Goal: Task Accomplishment & Management: Manage account settings

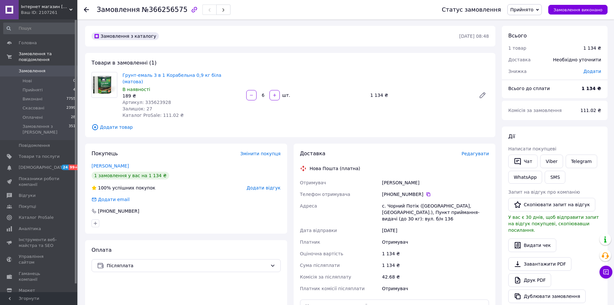
scroll to position [5, 0]
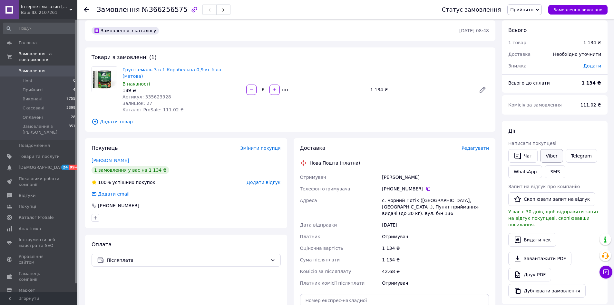
click at [555, 156] on link "Viber" at bounding box center [551, 156] width 23 height 14
click at [40, 114] on span "Оплачені" at bounding box center [33, 117] width 20 height 6
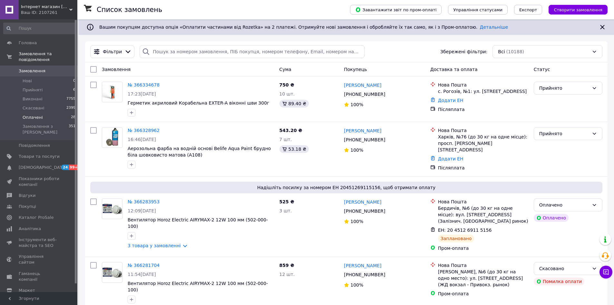
click at [40, 114] on span "Оплачені" at bounding box center [33, 117] width 20 height 6
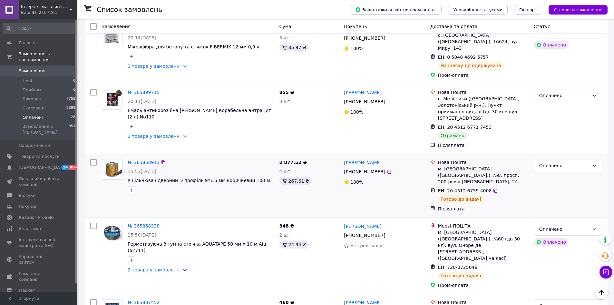
scroll to position [1032, 0]
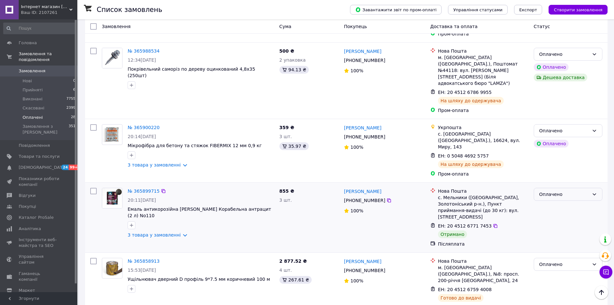
drag, startPoint x: 554, startPoint y: 90, endPoint x: 555, endPoint y: 98, distance: 8.5
click at [554, 191] on div "Оплачено" at bounding box center [564, 194] width 50 height 7
click at [555, 122] on li "Виконано" at bounding box center [568, 117] width 68 height 12
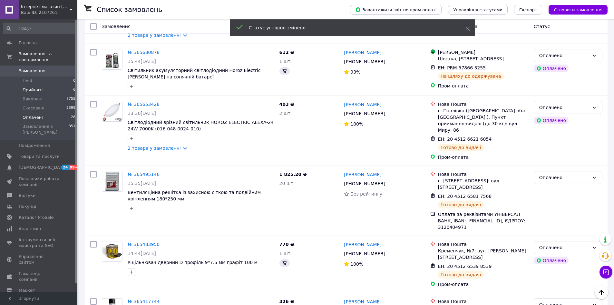
scroll to position [1557, 0]
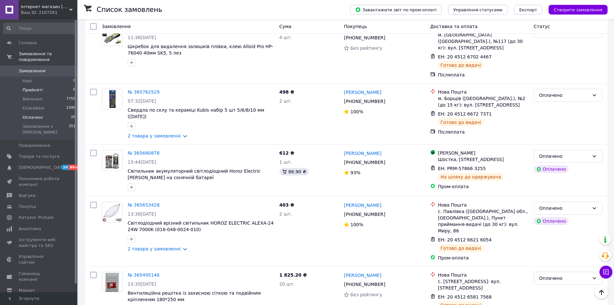
click at [34, 87] on span "Прийняті" at bounding box center [33, 90] width 20 height 6
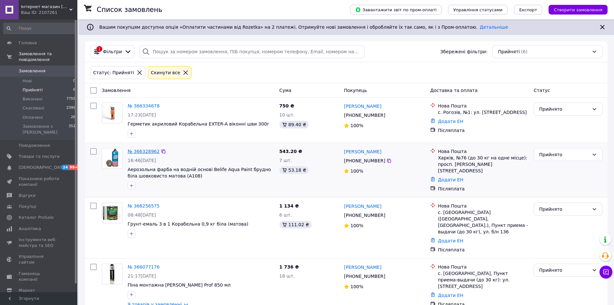
click at [143, 152] on link "№ 366328962" at bounding box center [144, 151] width 32 height 5
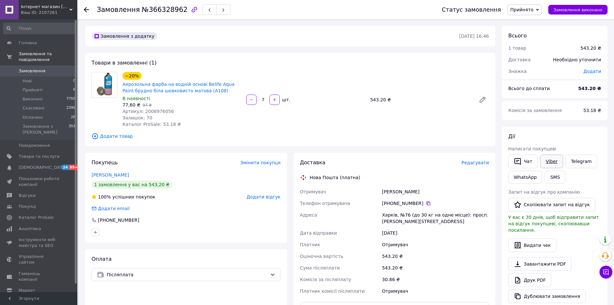
click at [545, 160] on link "Viber" at bounding box center [551, 161] width 23 height 14
click at [155, 12] on span "№366328962" at bounding box center [165, 10] width 46 height 8
copy h1 "Замовлення №366328962"
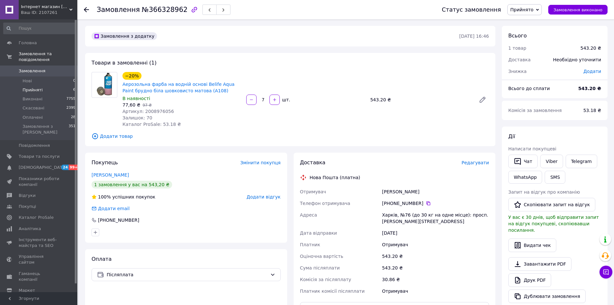
click at [24, 87] on span "Прийняті" at bounding box center [33, 90] width 20 height 6
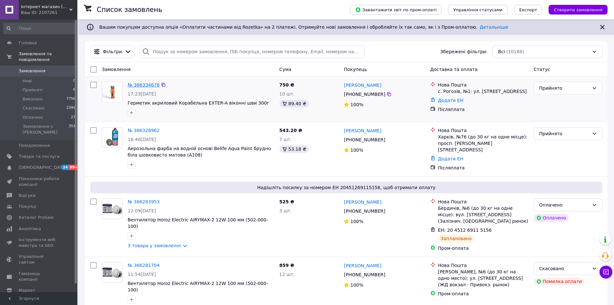
click at [140, 84] on link "№ 366334678" at bounding box center [144, 84] width 32 height 5
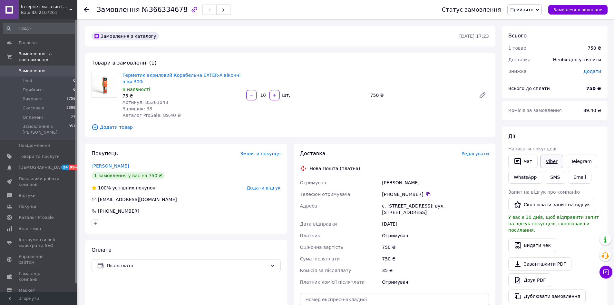
click at [557, 154] on link "Viber" at bounding box center [551, 161] width 23 height 14
click at [553, 160] on link "Viber" at bounding box center [551, 161] width 23 height 14
click at [147, 14] on div "Замовлення №366334678" at bounding box center [164, 9] width 134 height 11
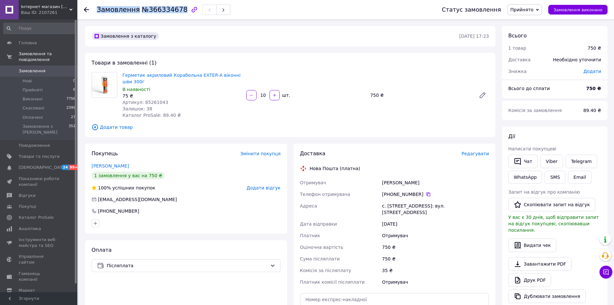
copy h1 "Замовлення №366334678"
click at [525, 12] on span "Прийнято" at bounding box center [524, 9] width 34 height 11
click at [528, 40] on li "Оплачено" at bounding box center [525, 42] width 34 height 10
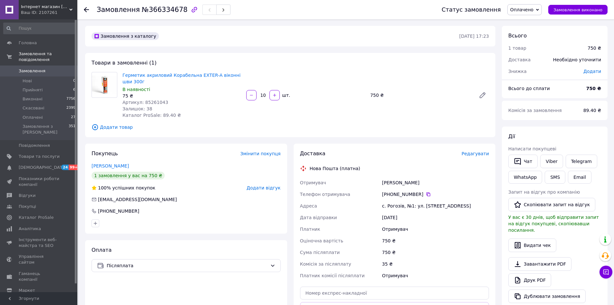
click at [474, 156] on span "Редагувати" at bounding box center [475, 153] width 27 height 5
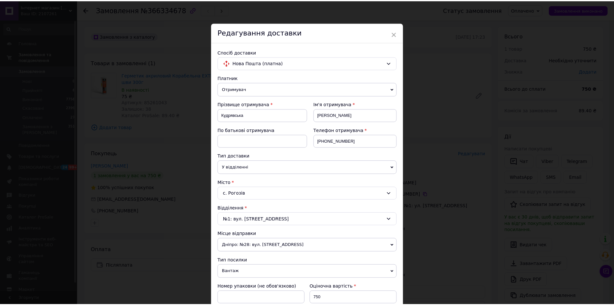
scroll to position [187, 0]
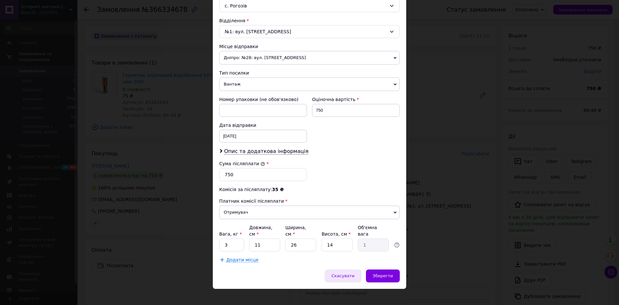
click at [344, 269] on div "Скасувати" at bounding box center [343, 275] width 36 height 13
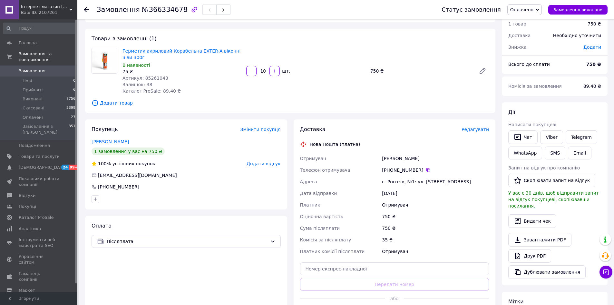
scroll to position [64, 0]
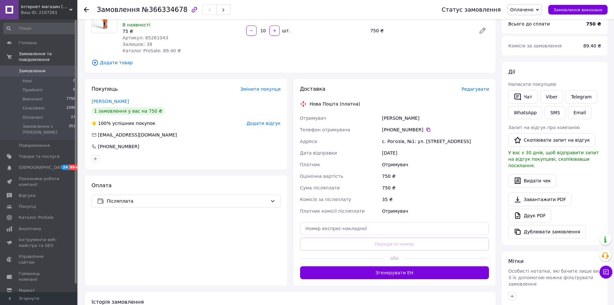
click at [375, 268] on button "Згенерувати ЕН" at bounding box center [394, 272] width 189 height 13
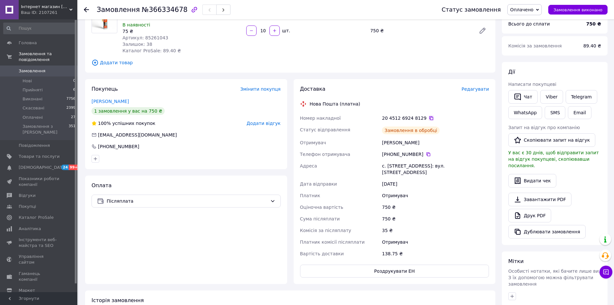
click at [429, 116] on icon at bounding box center [431, 118] width 4 height 4
drag, startPoint x: 435, startPoint y: 114, endPoint x: 309, endPoint y: 103, distance: 127.2
click at [309, 103] on div "Доставка Редагувати Нова Пошта (платна) Номер накладної 20 4512 6924 8129   Ста…" at bounding box center [394, 181] width 189 height 192
copy div "Нова Пошта (платна) Номер накладної 20 4512 6924 8129"
click at [30, 113] on li "Оплачені 27" at bounding box center [39, 117] width 79 height 9
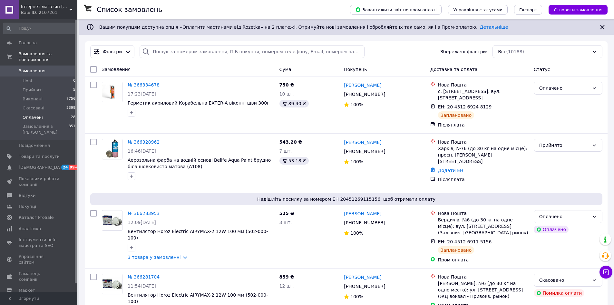
click at [58, 113] on li "Оплачені 28" at bounding box center [39, 117] width 79 height 9
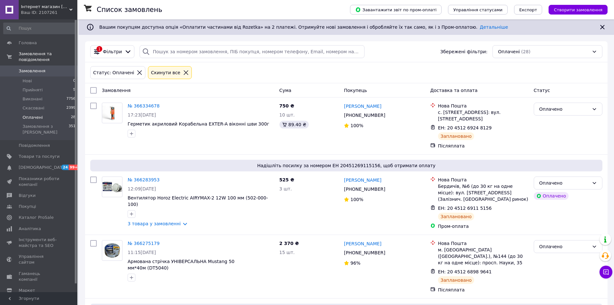
click at [28, 114] on span "Оплачені" at bounding box center [33, 117] width 20 height 6
click at [34, 87] on span "Прийняті" at bounding box center [33, 90] width 20 height 6
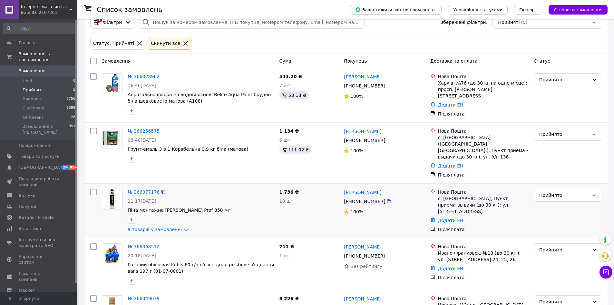
scroll to position [57, 0]
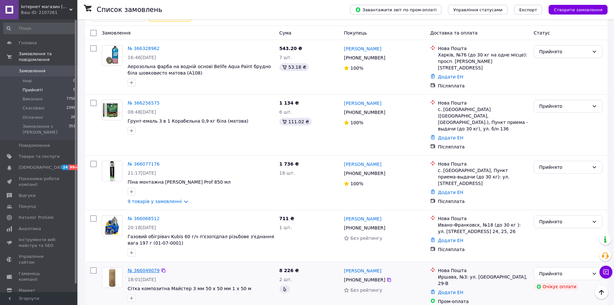
click at [142, 268] on link "№ 366049079" at bounding box center [144, 270] width 32 height 5
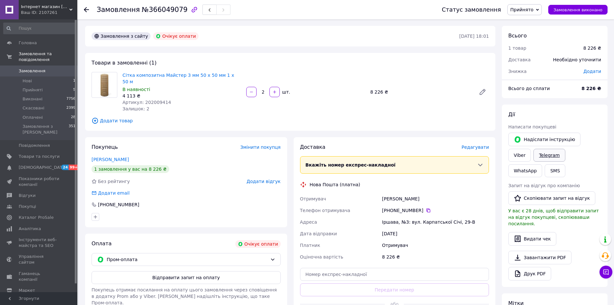
click at [533, 154] on link "Telegram" at bounding box center [549, 155] width 32 height 13
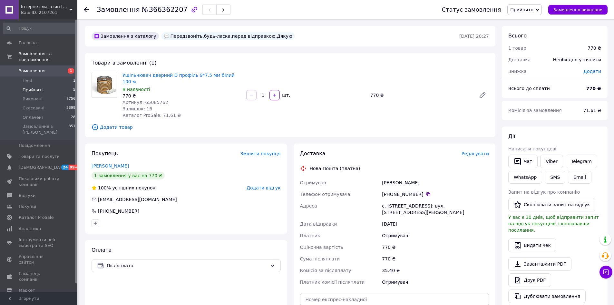
click at [34, 87] on span "Прийняті" at bounding box center [33, 90] width 20 height 6
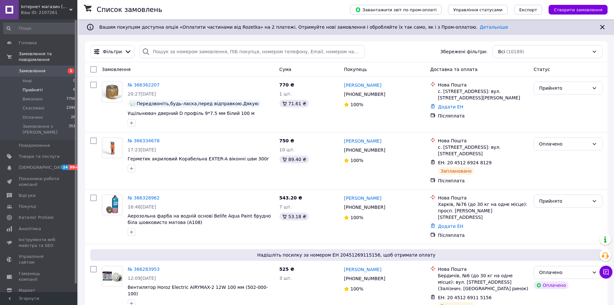
click at [36, 87] on span "Прийняті" at bounding box center [33, 90] width 20 height 6
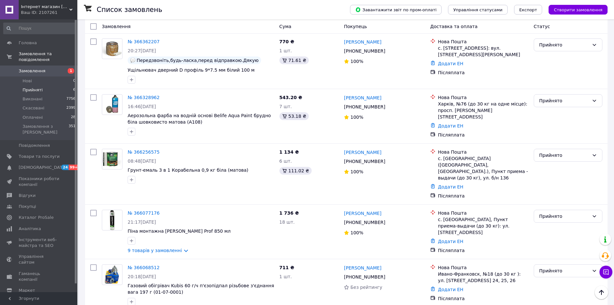
scroll to position [49, 0]
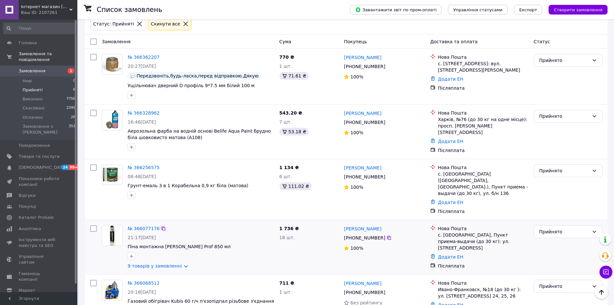
click at [150, 224] on div "№ 366077176" at bounding box center [143, 228] width 33 height 8
click at [150, 226] on link "№ 366077176" at bounding box center [144, 228] width 32 height 5
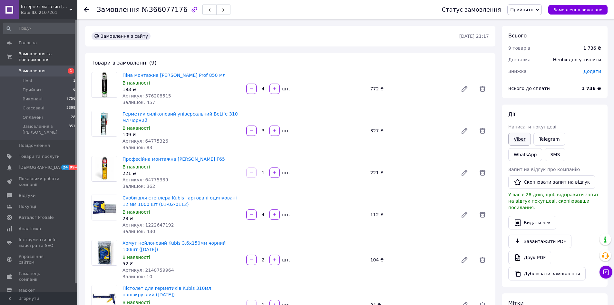
click at [517, 136] on link "Viber" at bounding box center [519, 138] width 23 height 13
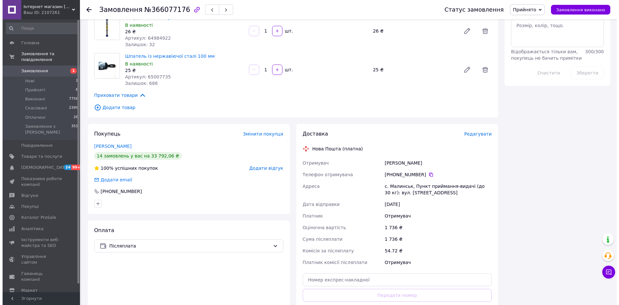
scroll to position [355, 0]
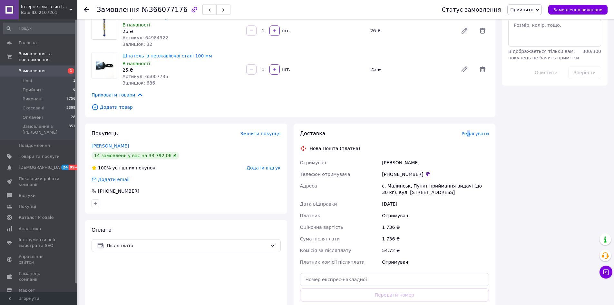
click at [473, 136] on div "Редагувати" at bounding box center [475, 133] width 27 height 6
click at [483, 136] on span "Редагувати" at bounding box center [475, 133] width 27 height 5
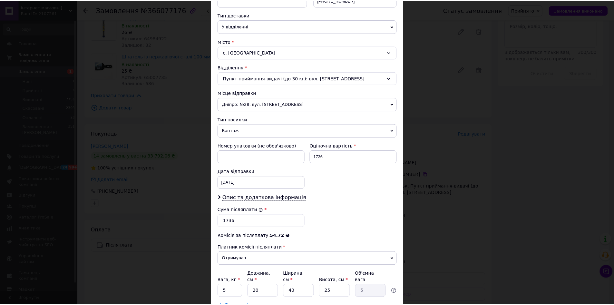
scroll to position [187, 0]
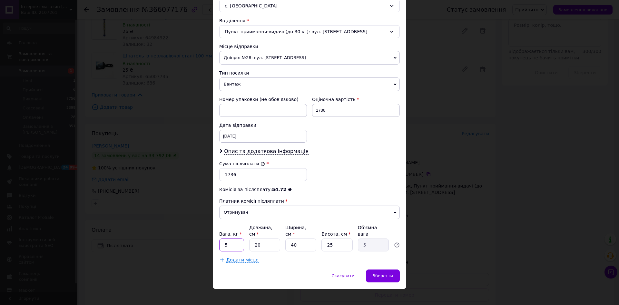
drag, startPoint x: 235, startPoint y: 242, endPoint x: 217, endPoint y: 240, distance: 18.2
click at [217, 240] on div "Спосіб доставки Нова Пошта (платна) Платник Отримувач Відправник Прізвище отрим…" at bounding box center [309, 62] width 193 height 414
type input "7"
click at [378, 273] on span "Зберегти" at bounding box center [383, 275] width 20 height 5
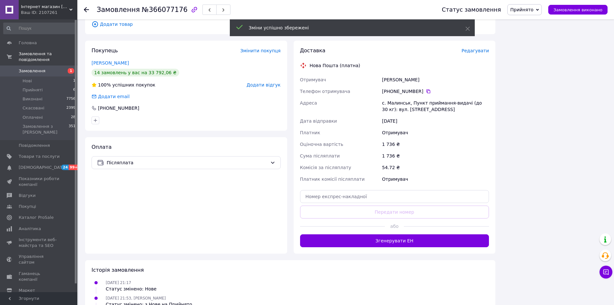
scroll to position [451, 0]
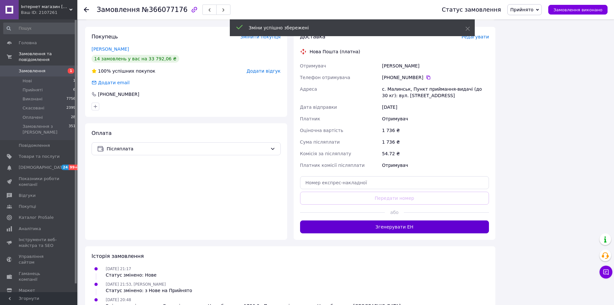
click at [397, 226] on button "Згенерувати ЕН" at bounding box center [394, 226] width 189 height 13
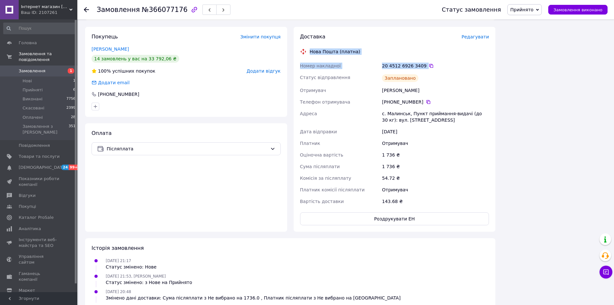
drag, startPoint x: 444, startPoint y: 67, endPoint x: 292, endPoint y: 46, distance: 153.2
click at [292, 46] on div "Доставка Редагувати Нова Пошта (платна) Номер накладної 20 4512 6926 3409   Ста…" at bounding box center [394, 129] width 209 height 205
copy div "Нова Пошта (платна) Номер накладної 20 4512 6926 3409"
drag, startPoint x: 533, startPoint y: 10, endPoint x: 535, endPoint y: 22, distance: 12.0
click at [533, 10] on span "Прийнято" at bounding box center [521, 9] width 23 height 5
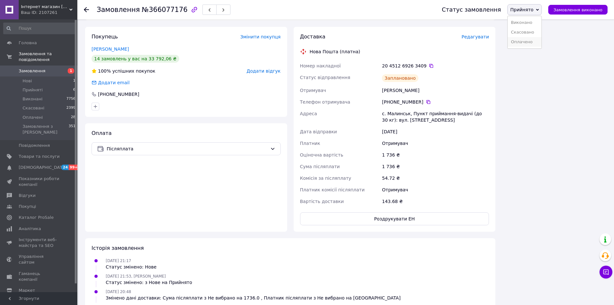
click at [529, 43] on li "Оплачено" at bounding box center [525, 42] width 34 height 10
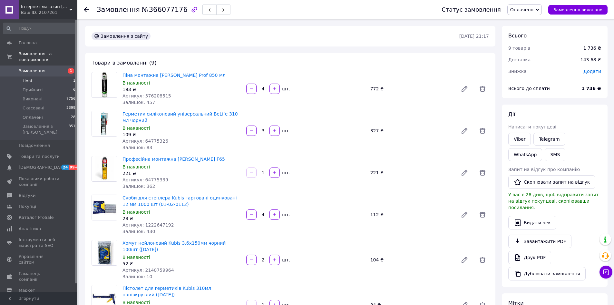
click at [28, 78] on span "Нові" at bounding box center [27, 81] width 9 height 6
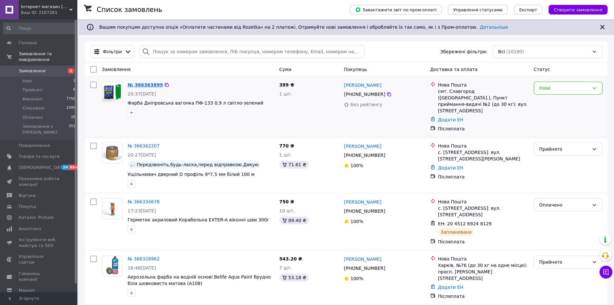
click at [141, 86] on link "№ 366363899" at bounding box center [145, 84] width 35 height 5
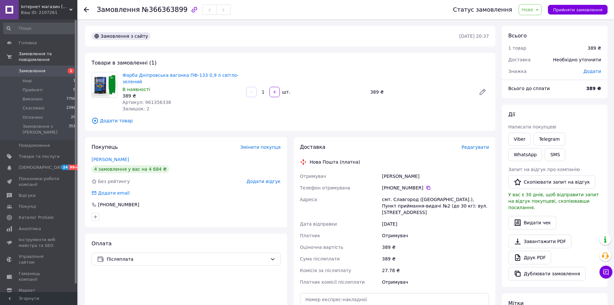
click at [537, 6] on span "Нове" at bounding box center [530, 9] width 23 height 11
click at [536, 24] on li "Прийнято" at bounding box center [534, 23] width 30 height 10
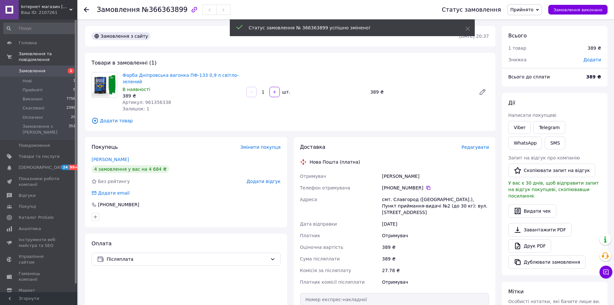
click at [545, 137] on button "SMS" at bounding box center [555, 142] width 21 height 13
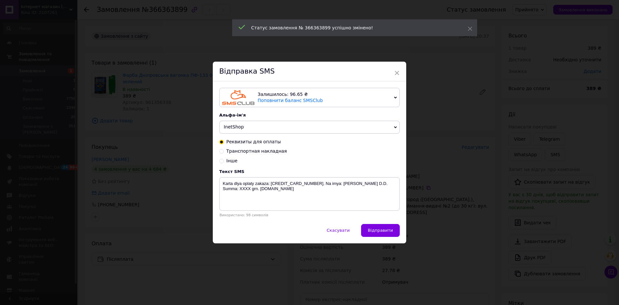
click at [400, 73] on div "Відправка SMS" at bounding box center [309, 72] width 193 height 20
click at [394, 73] on span "×" at bounding box center [397, 72] width 6 height 11
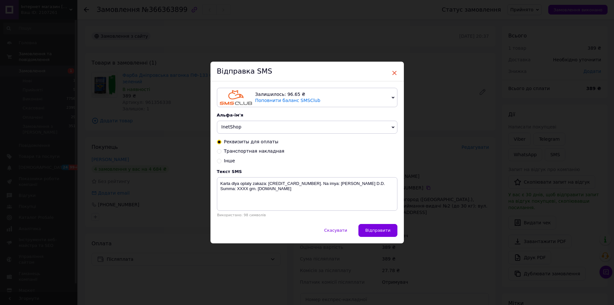
click at [396, 75] on span "×" at bounding box center [395, 72] width 6 height 11
click at [395, 74] on span "×" at bounding box center [395, 72] width 6 height 11
click at [392, 72] on span "×" at bounding box center [395, 72] width 6 height 11
click at [389, 77] on div "Відправка SMS" at bounding box center [306, 72] width 193 height 20
click at [337, 230] on span "Скасувати" at bounding box center [335, 230] width 23 height 5
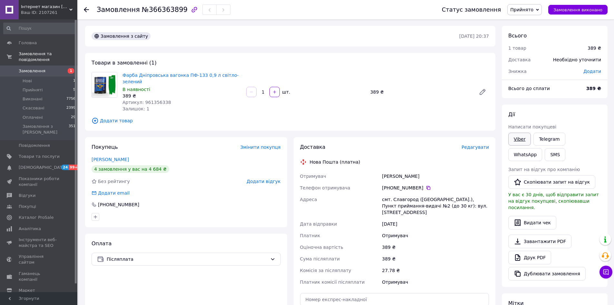
click at [519, 137] on link "Viber" at bounding box center [519, 138] width 23 height 13
click at [148, 13] on span "№366363899" at bounding box center [165, 10] width 46 height 8
click at [148, 14] on span "№366363899" at bounding box center [165, 10] width 46 height 8
copy h1 "Замовлення №366363899"
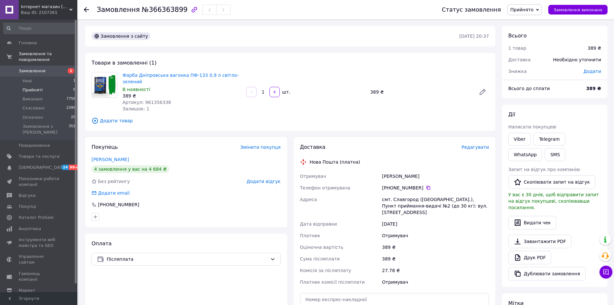
click at [33, 87] on span "Прийняті" at bounding box center [33, 90] width 20 height 6
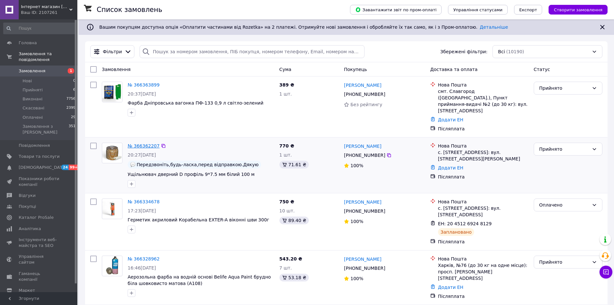
click at [136, 143] on link "№ 366362207" at bounding box center [144, 145] width 32 height 5
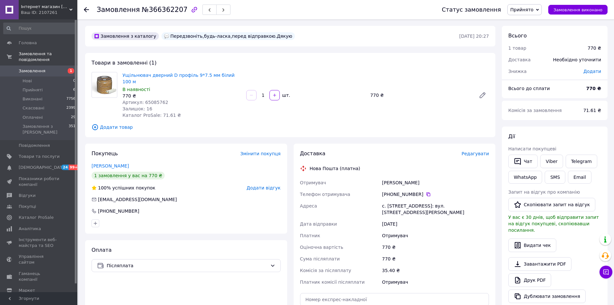
click at [540, 6] on span "Прийнято" at bounding box center [524, 9] width 34 height 11
click at [531, 42] on li "Оплачено" at bounding box center [525, 42] width 34 height 10
click at [475, 151] on span "Редагувати" at bounding box center [475, 153] width 27 height 5
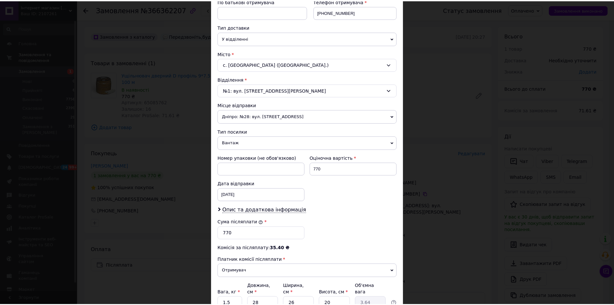
scroll to position [161, 0]
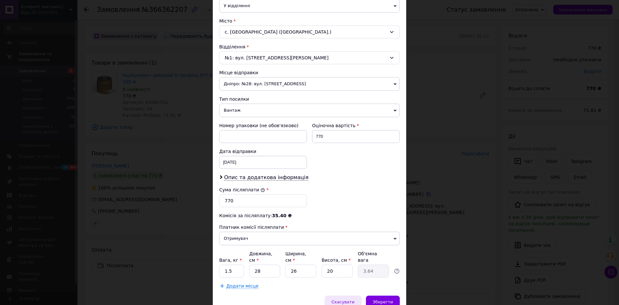
click at [337, 299] on span "Скасувати" at bounding box center [342, 301] width 23 height 5
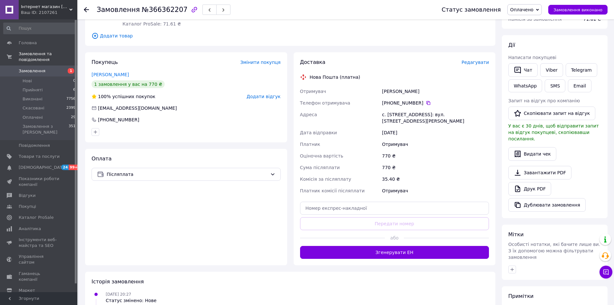
scroll to position [97, 0]
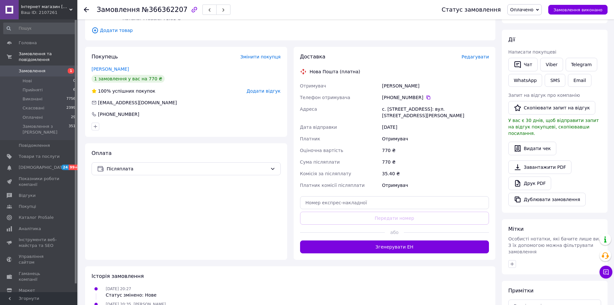
click at [400, 245] on button "Згенерувати ЕН" at bounding box center [394, 246] width 189 height 13
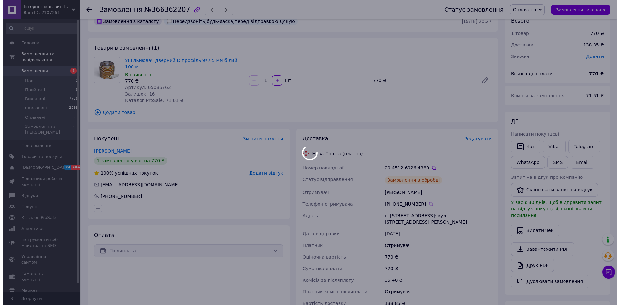
scroll to position [0, 0]
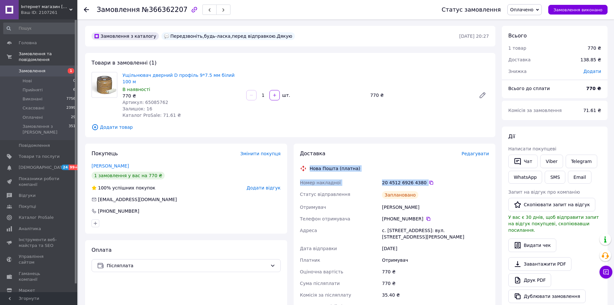
drag, startPoint x: 428, startPoint y: 171, endPoint x: 295, endPoint y: 154, distance: 133.9
click at [295, 154] on div "Доставка Редагувати Нова Пошта (платна) Номер накладної 20 4512 6926 4380   Ста…" at bounding box center [395, 245] width 202 height 205
copy div "Нова Пошта (платна) Номер накладної 20 4512 6926 4380"
click at [429, 180] on icon at bounding box center [431, 182] width 5 height 5
click at [37, 87] on span "Прийняті" at bounding box center [33, 90] width 20 height 6
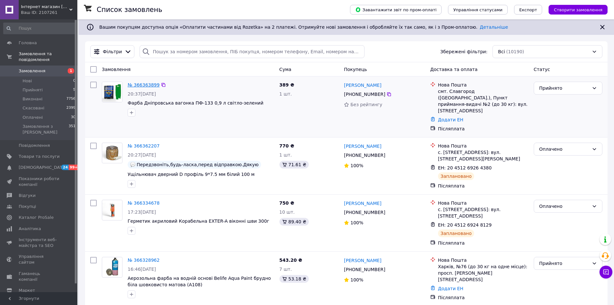
click at [149, 87] on link "№ 366363899" at bounding box center [144, 84] width 32 height 5
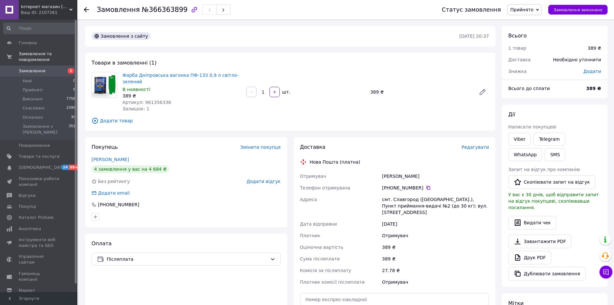
click at [533, 11] on span "Прийнято" at bounding box center [521, 9] width 23 height 5
click at [533, 43] on li "Оплачено" at bounding box center [525, 42] width 34 height 10
click at [471, 144] on span "Редагувати" at bounding box center [475, 146] width 27 height 5
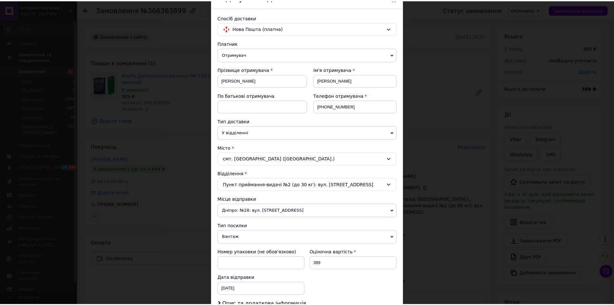
scroll to position [187, 0]
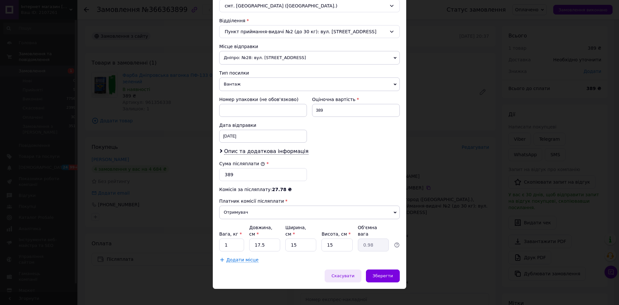
click at [338, 273] on div "Скасувати" at bounding box center [343, 275] width 36 height 13
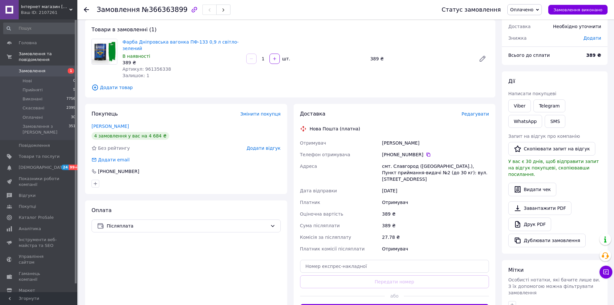
scroll to position [64, 0]
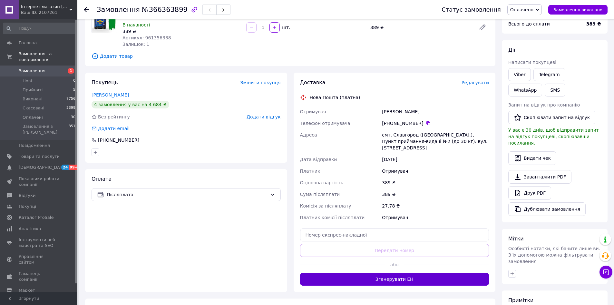
click at [383, 273] on button "Згенерувати ЕН" at bounding box center [394, 278] width 189 height 13
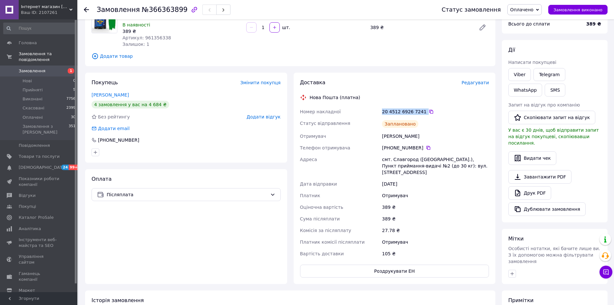
drag, startPoint x: 377, startPoint y: 107, endPoint x: 359, endPoint y: 103, distance: 18.1
click at [359, 106] on div "Номер накладної 20 4512 6926 7241   Статус відправлення Заплановано Отримувач А…" at bounding box center [395, 182] width 192 height 153
copy div "Номер накладної 20 4512 6926 7241"
click at [442, 108] on div "20 4512 6926 7241" at bounding box center [435, 111] width 107 height 6
drag, startPoint x: 442, startPoint y: 102, endPoint x: 311, endPoint y: 88, distance: 131.9
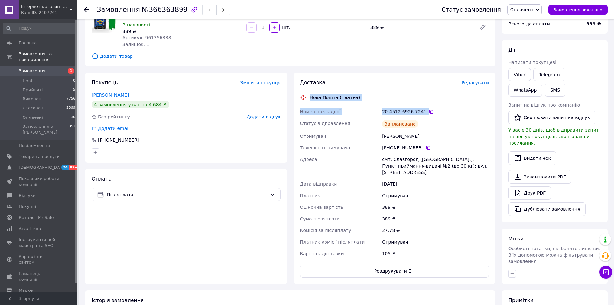
click at [311, 88] on div "Доставка Редагувати Нова Пошта (платна) Номер накладної 20 4512 6926 7241   Ста…" at bounding box center [394, 178] width 189 height 198
click at [34, 114] on span "Оплачені" at bounding box center [33, 117] width 20 height 6
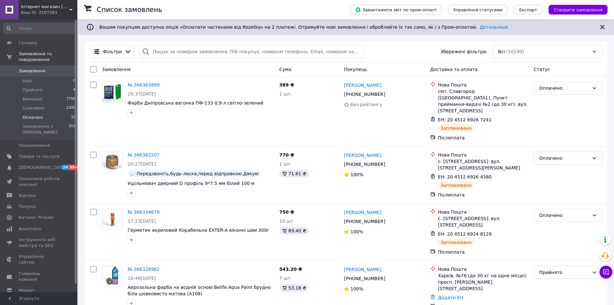
click at [45, 114] on li "Оплачені 32" at bounding box center [39, 117] width 79 height 9
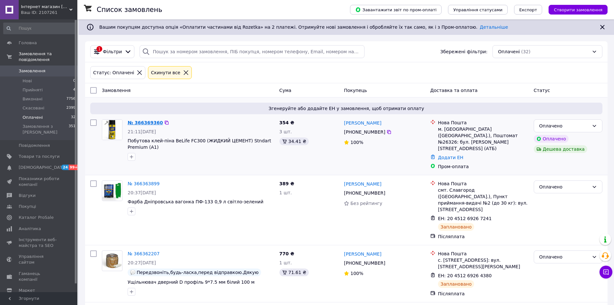
click at [128, 123] on link "№ 366369360" at bounding box center [145, 122] width 35 height 5
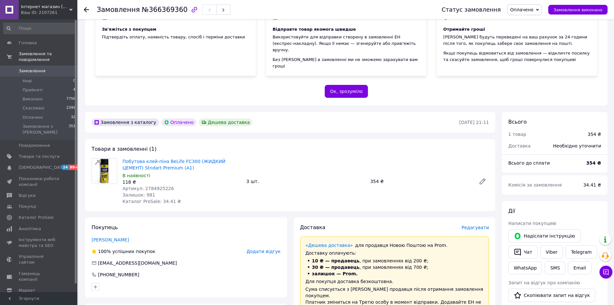
scroll to position [64, 0]
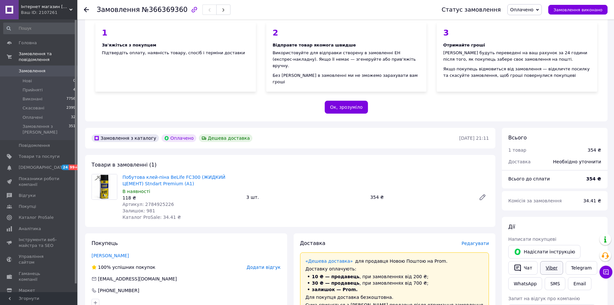
click at [555, 266] on link "Viber" at bounding box center [551, 268] width 23 height 14
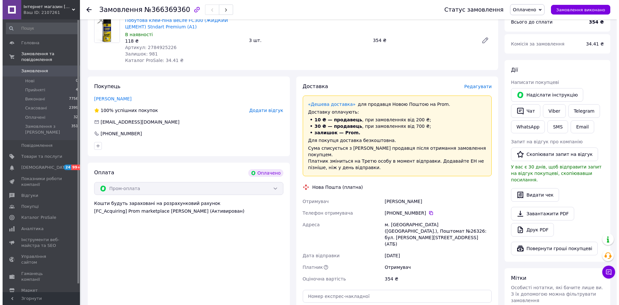
scroll to position [226, 0]
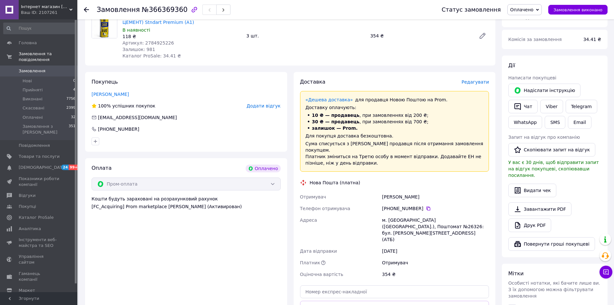
click at [476, 79] on span "Редагувати" at bounding box center [475, 81] width 27 height 5
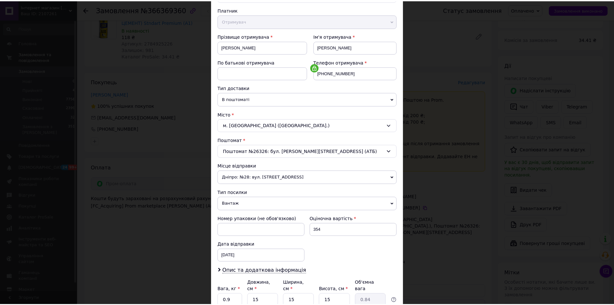
scroll to position [123, 0]
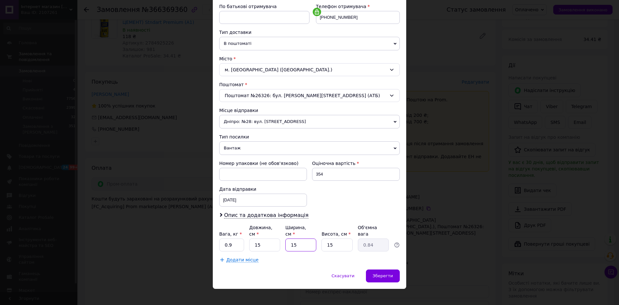
drag, startPoint x: 302, startPoint y: 238, endPoint x: 283, endPoint y: 237, distance: 18.7
click at [283, 237] on div "Вага, кг * 0.9 Довжина, см * 15 Ширина, см * 15 Висота, см * 15 Об'ємна вага 0.…" at bounding box center [309, 237] width 181 height 27
type input "2"
type input "0.11"
type input "20"
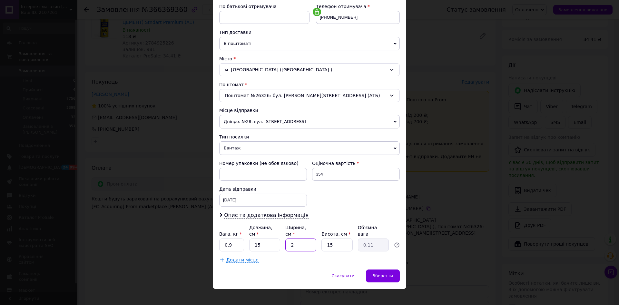
type input "1.13"
type input "20"
drag, startPoint x: 332, startPoint y: 239, endPoint x: 318, endPoint y: 240, distance: 14.6
click at [315, 237] on div "Вага, кг * 0.9 Довжина, см * 15 Ширина, см * 20 Висота, см * 15 Об'ємна вага 1.…" at bounding box center [309, 237] width 181 height 27
type input "2"
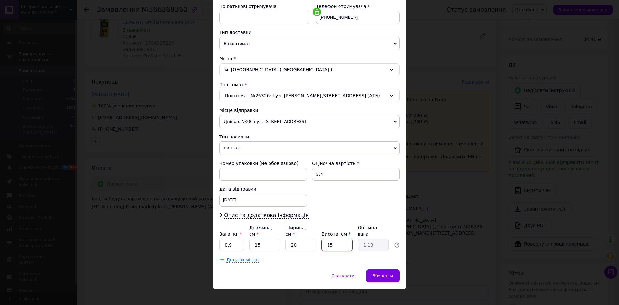
type input "0.15"
type input "20"
type input "1.5"
type input "20"
click at [385, 269] on div "Зберегти" at bounding box center [383, 275] width 34 height 13
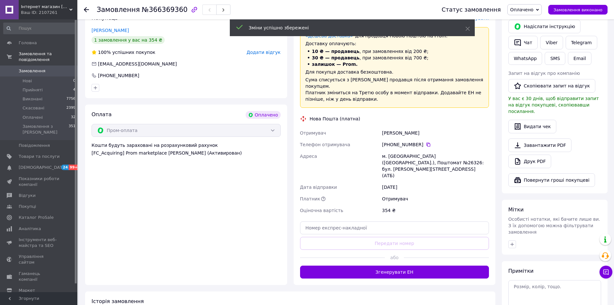
scroll to position [290, 0]
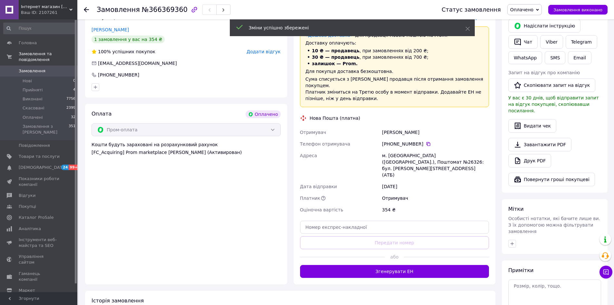
click at [401, 265] on button "Згенерувати ЕН" at bounding box center [394, 271] width 189 height 13
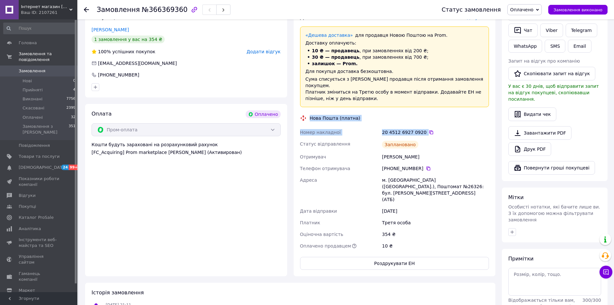
drag, startPoint x: 439, startPoint y: 118, endPoint x: 307, endPoint y: 105, distance: 132.5
click at [307, 105] on div "Доставка Редагувати «Дешева доставка»   для продавця [GEOGRAPHIC_DATA] на Prom.…" at bounding box center [394, 142] width 189 height 256
copy div "Нова Пошта (платна) Номер накладної 20 4512 6927 0920"
click at [429, 130] on icon at bounding box center [431, 132] width 5 height 5
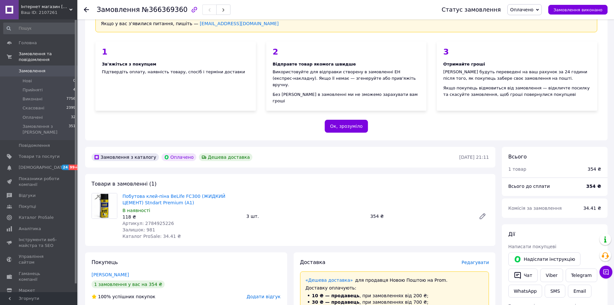
scroll to position [0, 0]
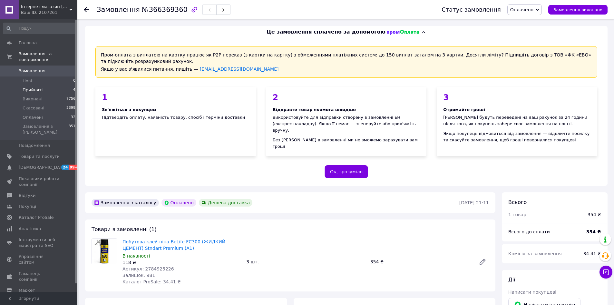
click at [33, 87] on span "Прийняті" at bounding box center [33, 90] width 20 height 6
